Goal: Task Accomplishment & Management: Use online tool/utility

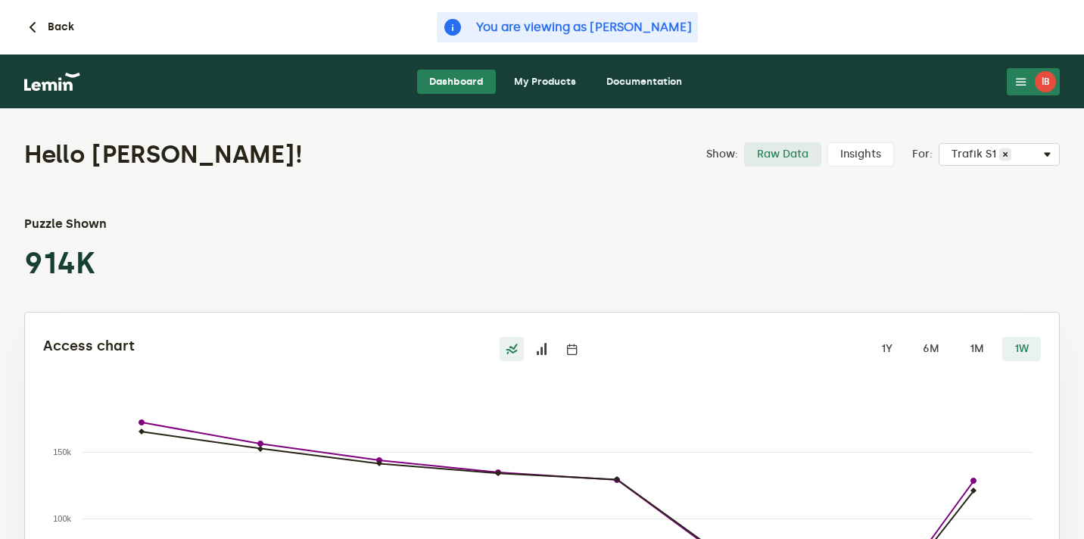
click at [550, 82] on link "My Products" at bounding box center [545, 82] width 86 height 24
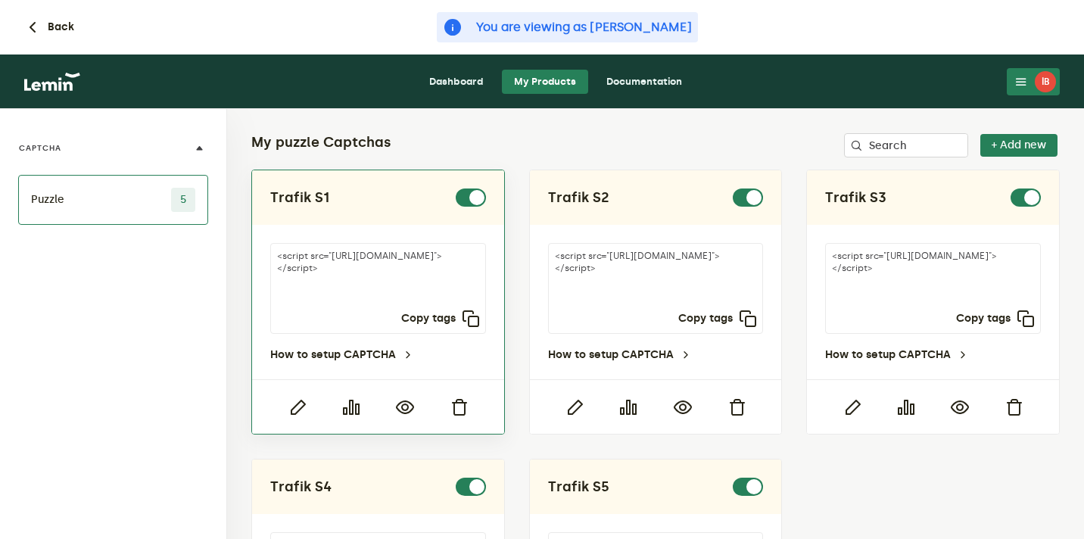
click at [404, 397] on div at bounding box center [378, 406] width 252 height 55
click at [404, 407] on icon "button" at bounding box center [405, 407] width 18 height 18
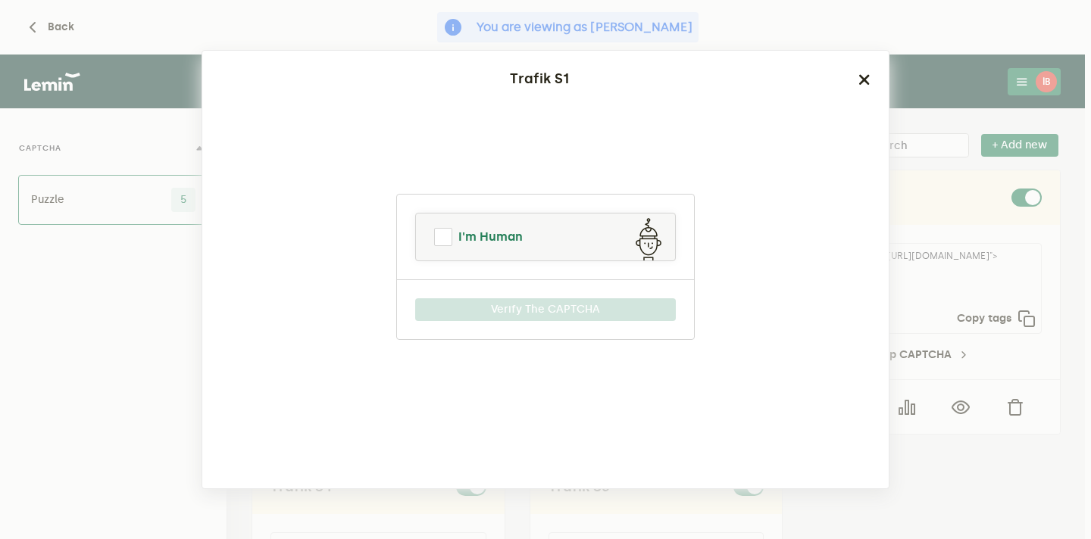
click at [550, 245] on link "I'm Human" at bounding box center [545, 237] width 259 height 36
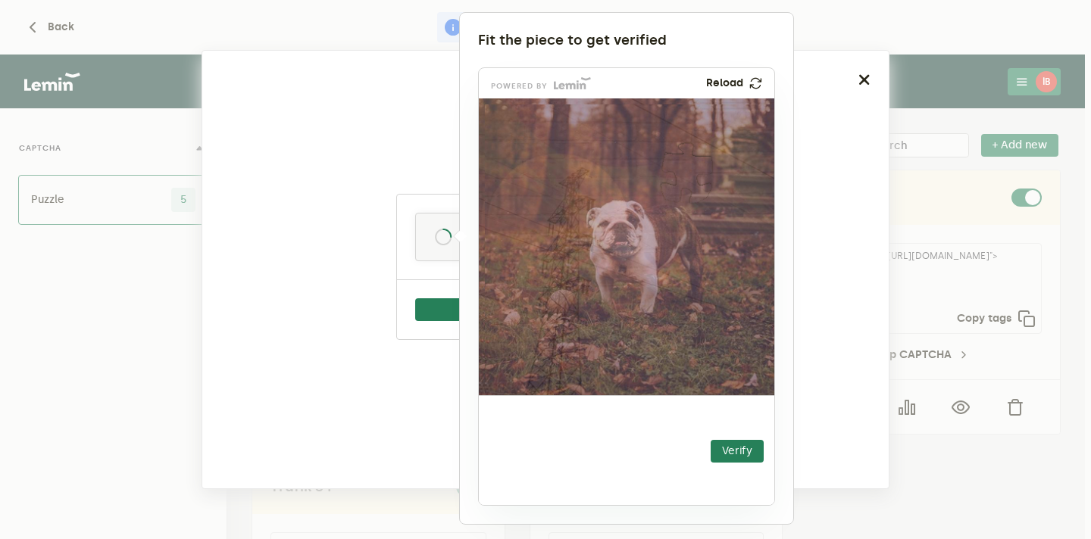
drag, startPoint x: 537, startPoint y: 454, endPoint x: 688, endPoint y: 173, distance: 318.5
click at [688, 174] on img at bounding box center [594, 265] width 520 height 297
click at [730, 443] on button "Verify" at bounding box center [736, 451] width 53 height 23
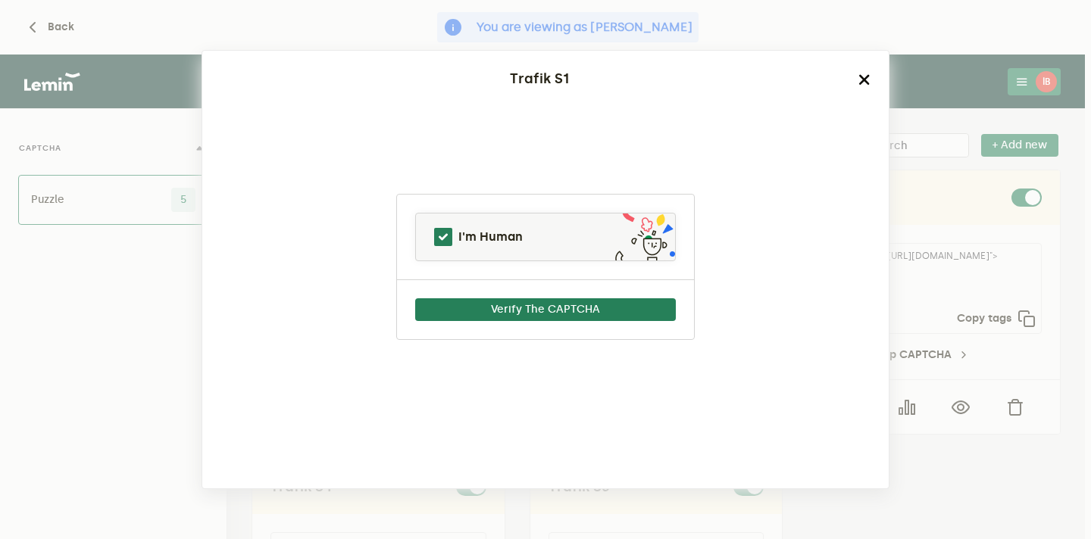
click at [863, 79] on icon "button" at bounding box center [864, 79] width 12 height 12
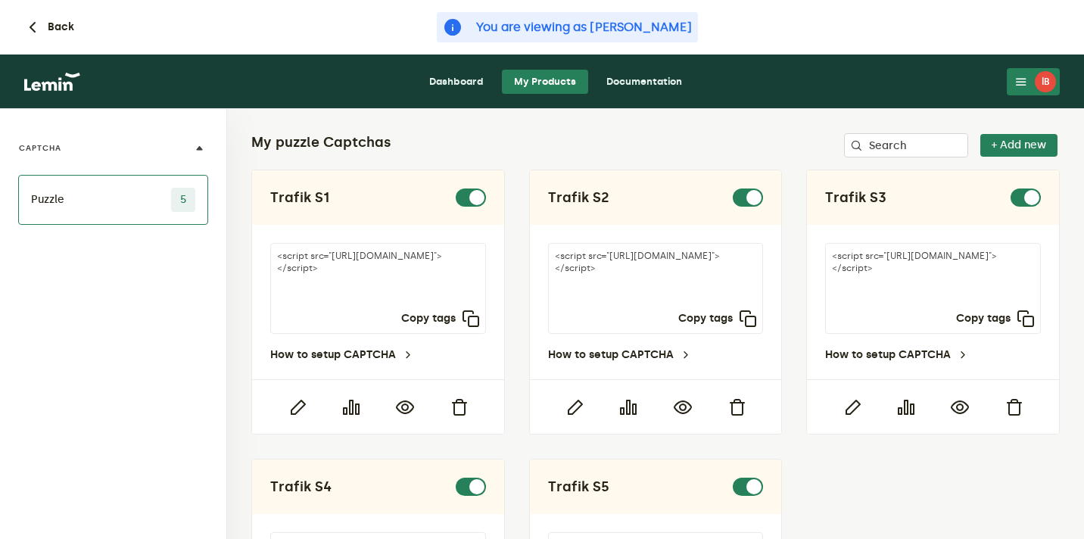
click at [516, 81] on link "My Products" at bounding box center [545, 82] width 86 height 24
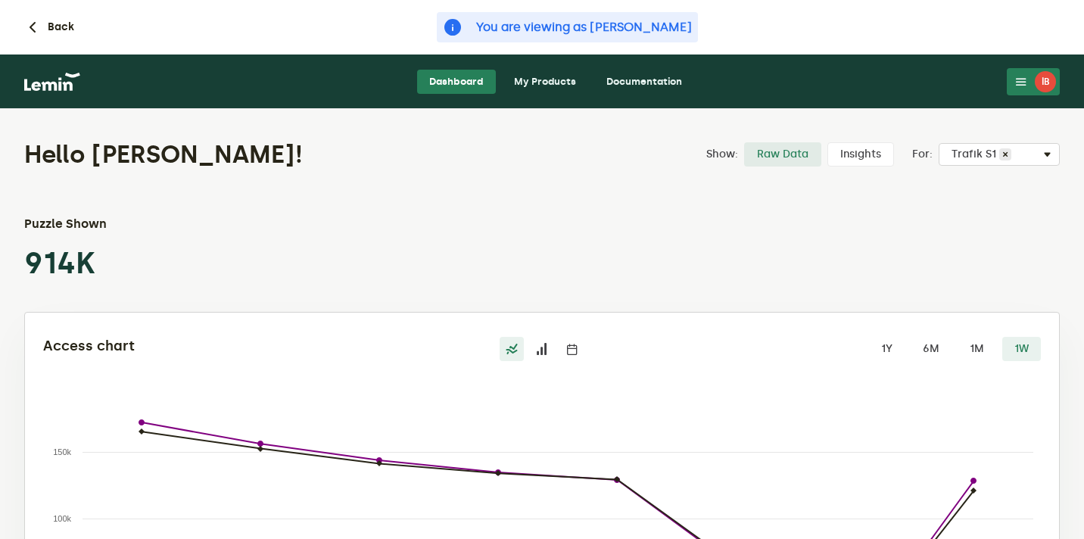
click at [545, 79] on link "My Products" at bounding box center [545, 82] width 86 height 24
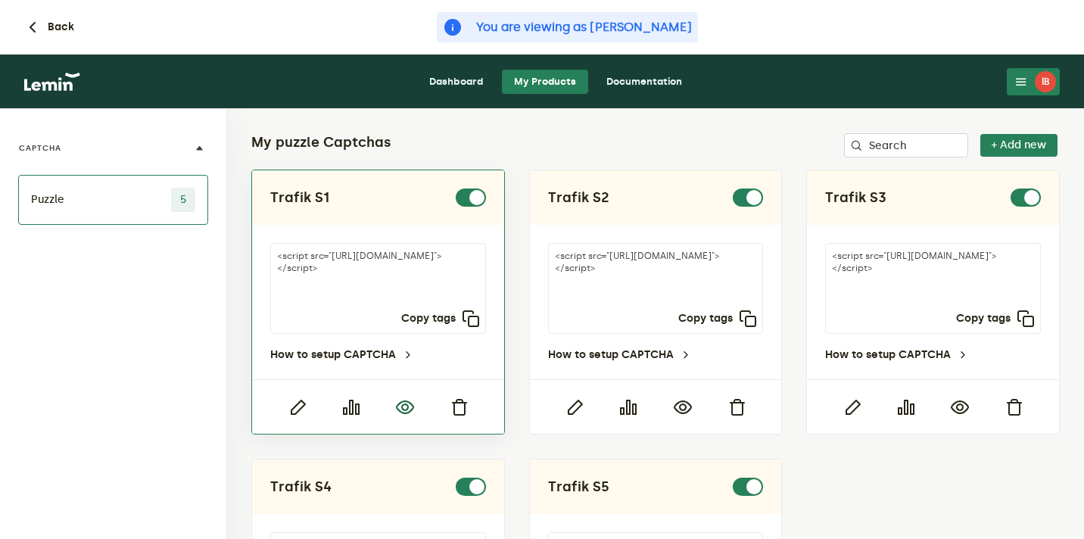
click at [401, 406] on icon "button" at bounding box center [405, 407] width 18 height 18
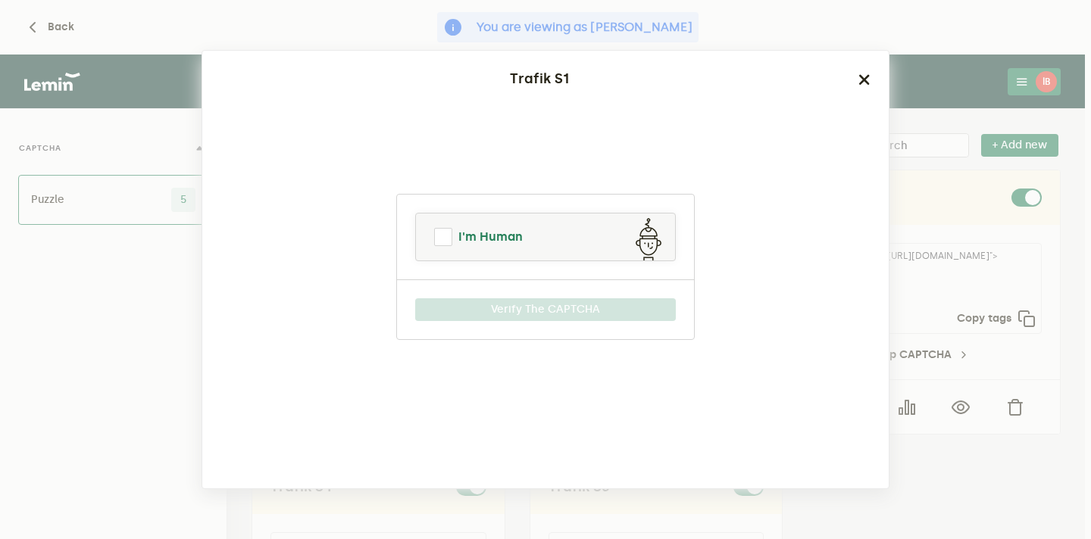
click at [554, 220] on link "I'm Human" at bounding box center [545, 237] width 259 height 36
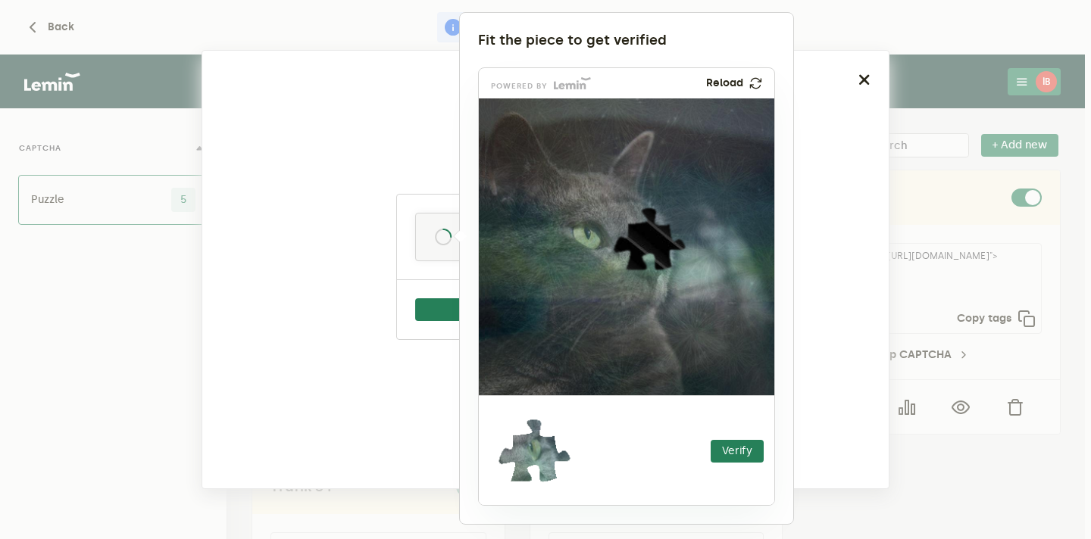
click at [891, 75] on div at bounding box center [545, 269] width 1091 height 539
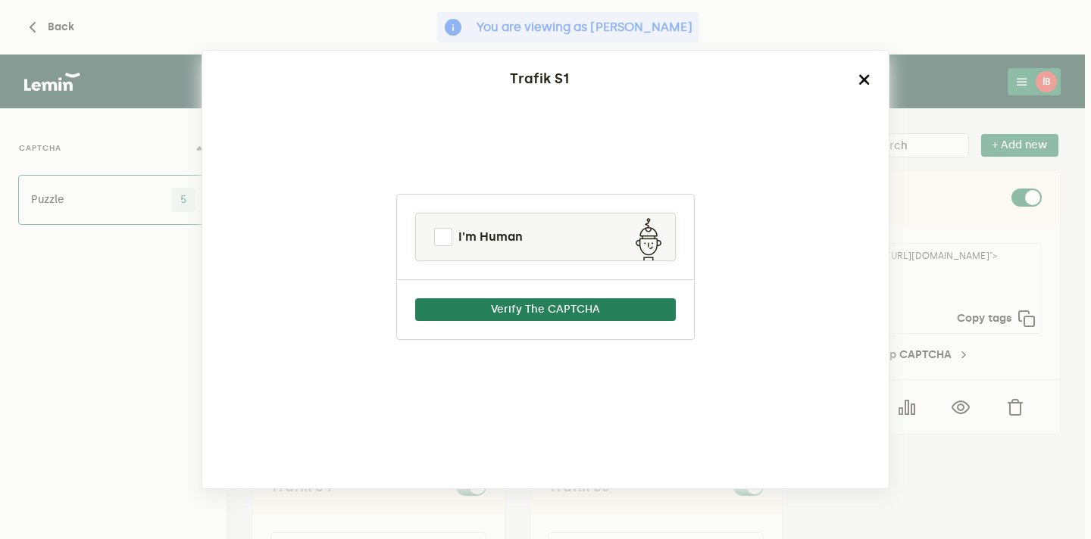
click at [858, 75] on icon "button" at bounding box center [864, 79] width 12 height 12
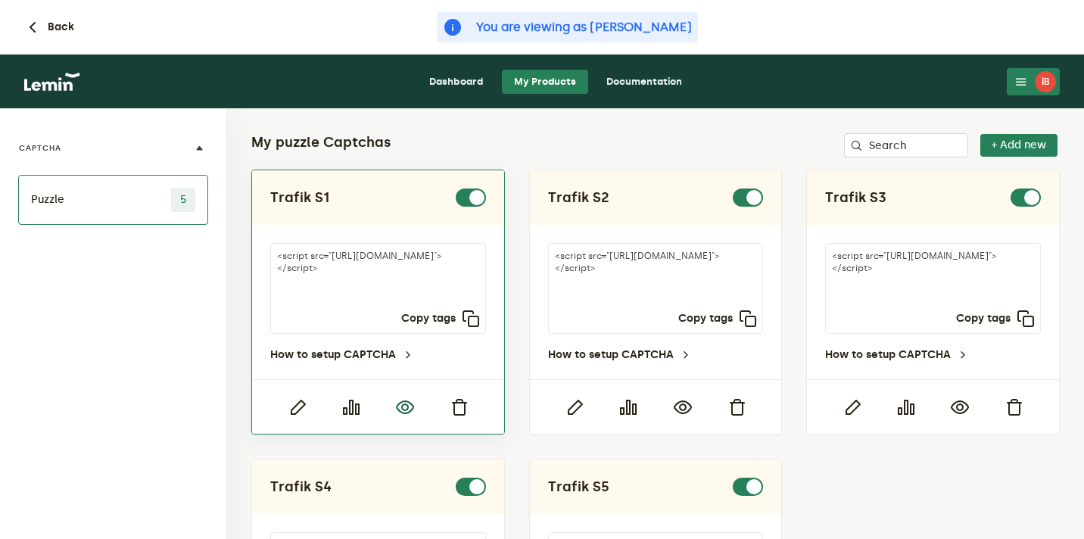
click at [404, 402] on icon "button" at bounding box center [405, 407] width 18 height 18
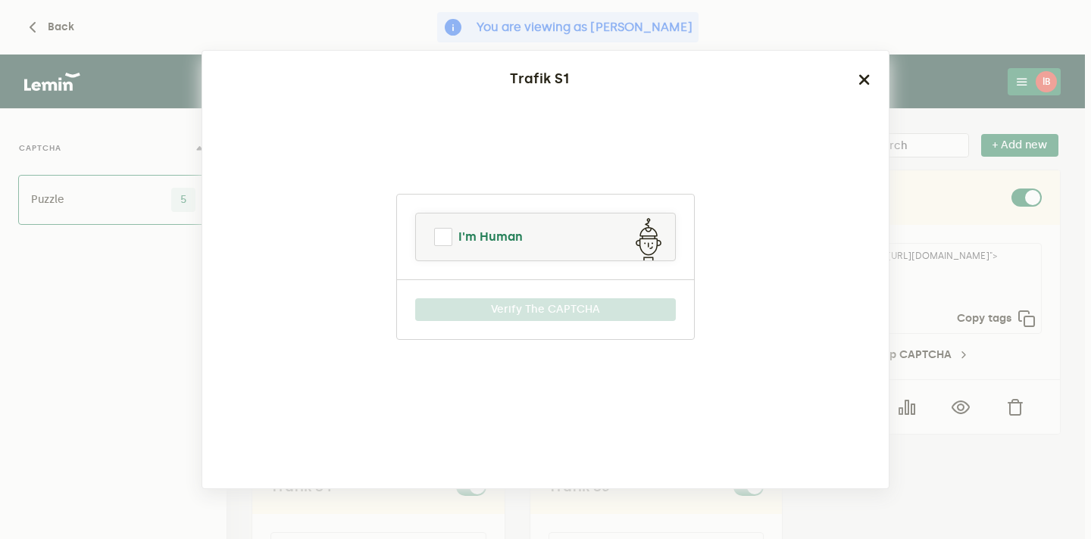
click at [560, 237] on link "I'm Human" at bounding box center [545, 237] width 259 height 36
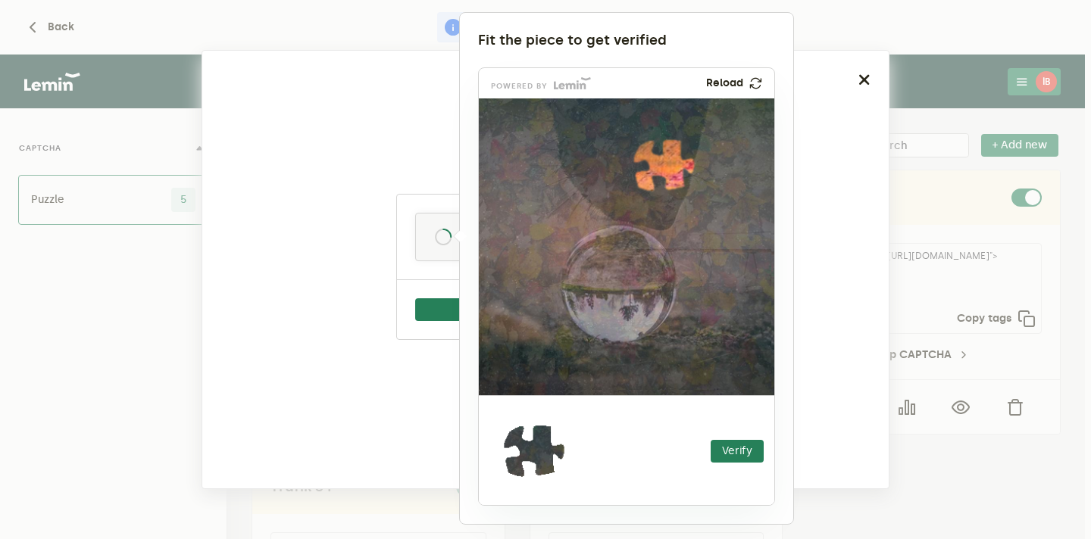
click at [865, 77] on div at bounding box center [545, 269] width 1091 height 539
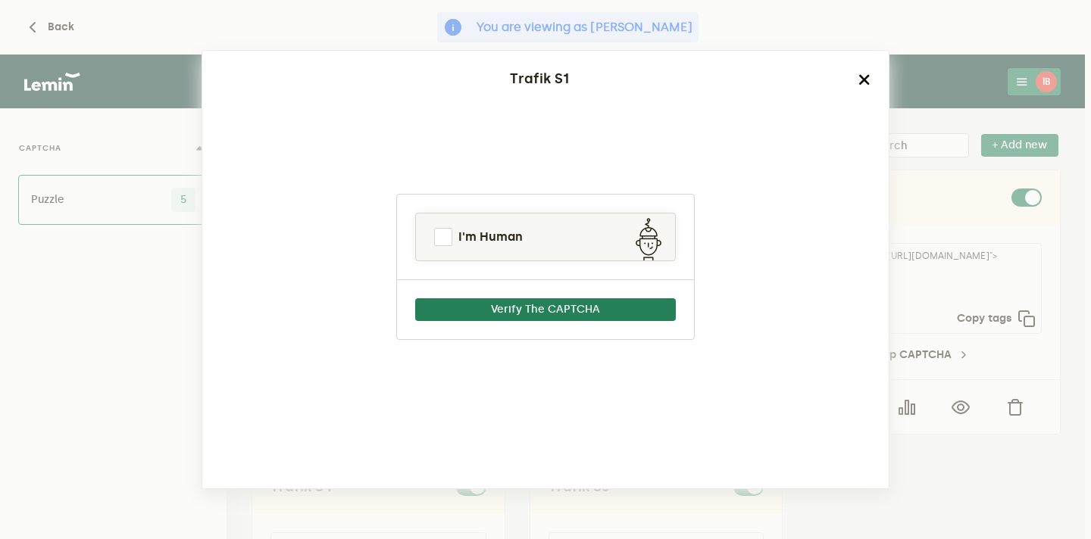
click at [865, 77] on icon "button" at bounding box center [864, 79] width 12 height 12
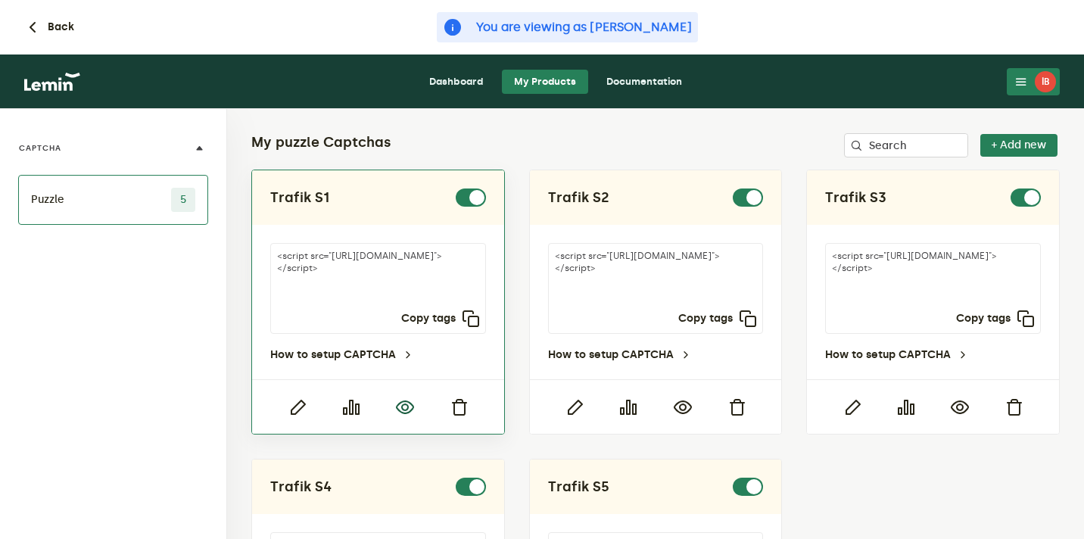
click at [404, 404] on icon "button" at bounding box center [405, 407] width 18 height 18
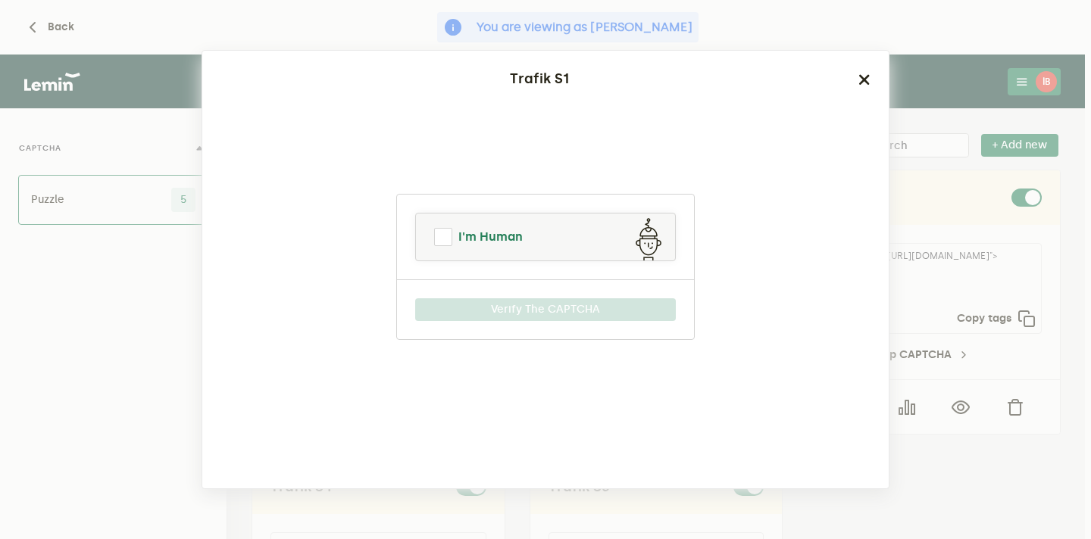
click at [498, 224] on link "I'm Human" at bounding box center [545, 237] width 259 height 36
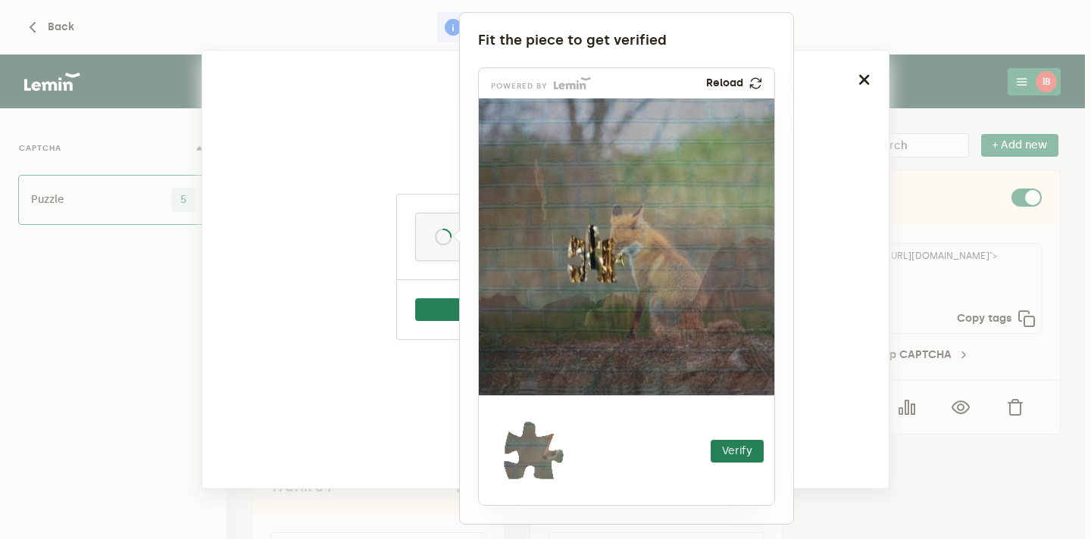
click at [838, 84] on div at bounding box center [545, 269] width 1091 height 539
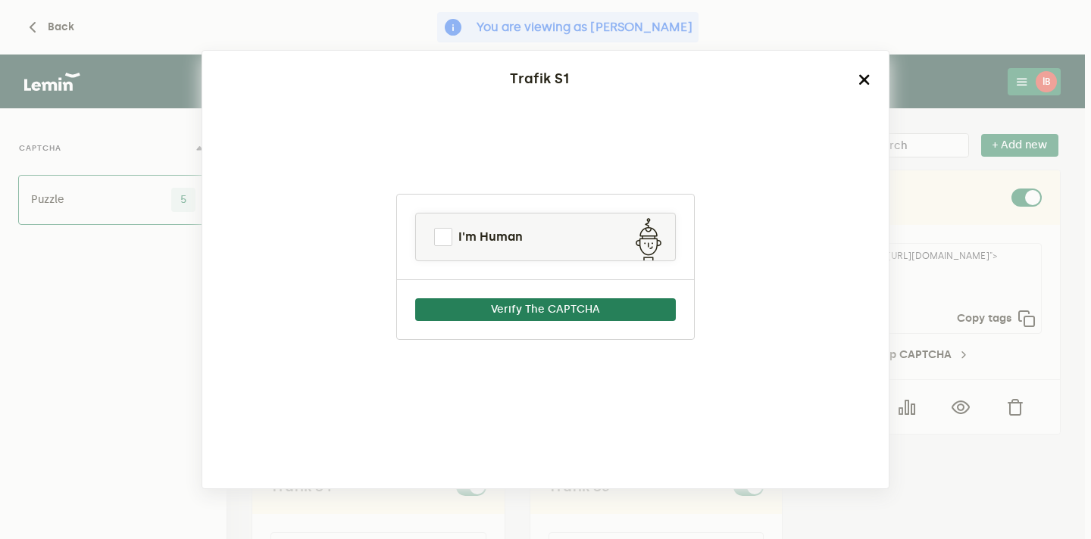
click at [861, 79] on icon "button" at bounding box center [864, 79] width 12 height 12
